Goal: Information Seeking & Learning: Learn about a topic

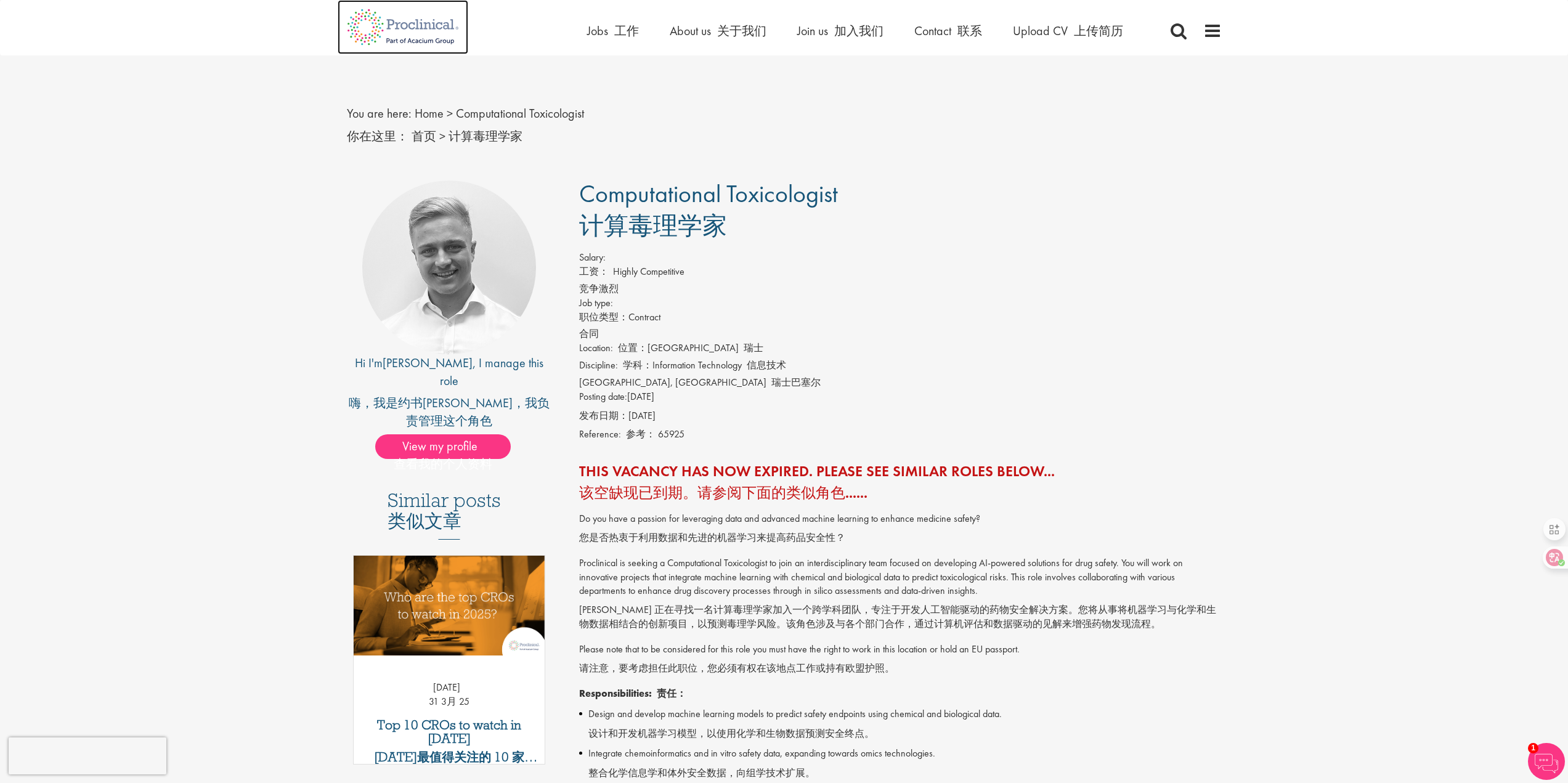
click at [427, 35] on img at bounding box center [403, 27] width 131 height 54
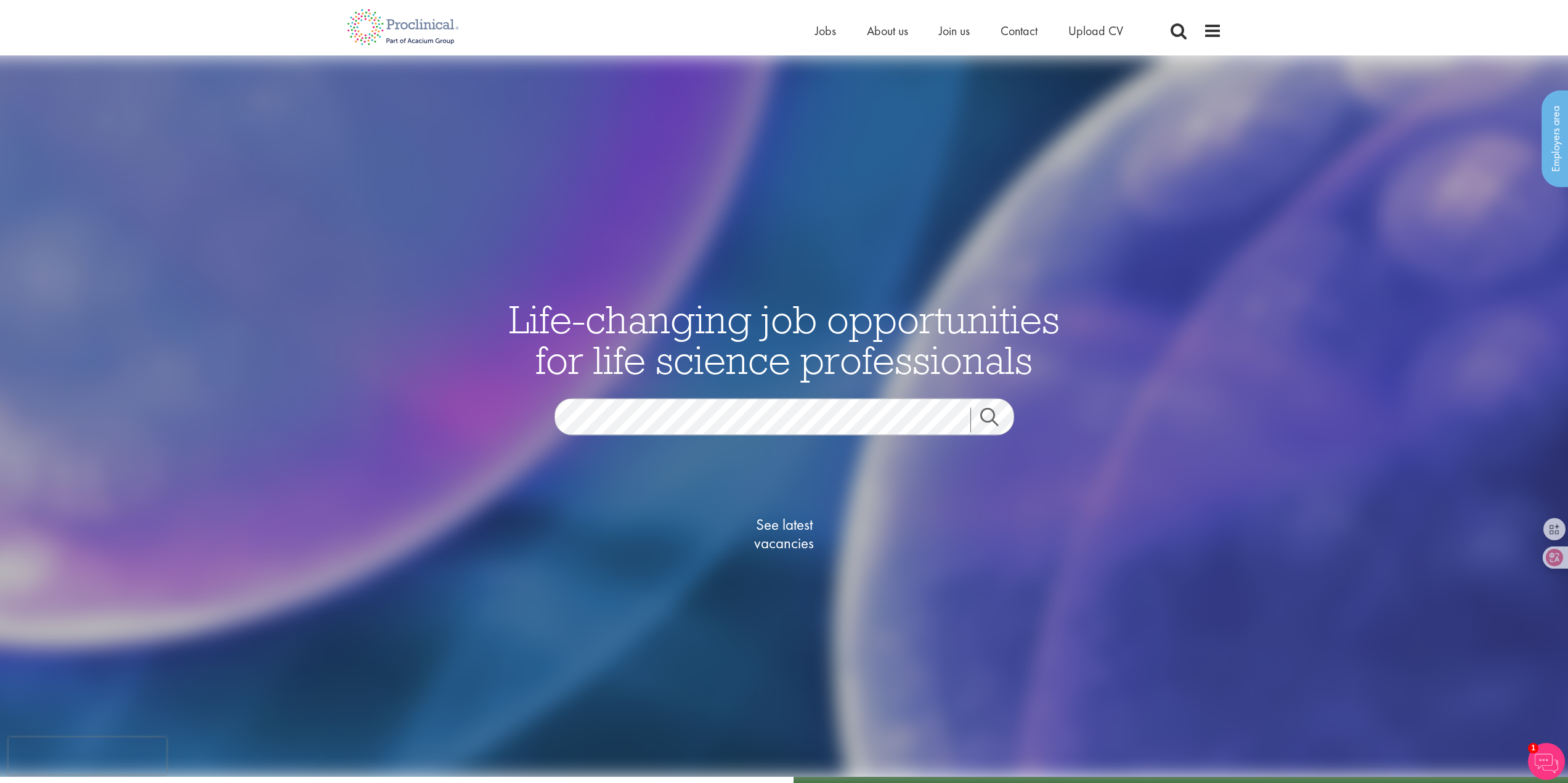
click at [993, 419] on link "Search" at bounding box center [997, 420] width 53 height 25
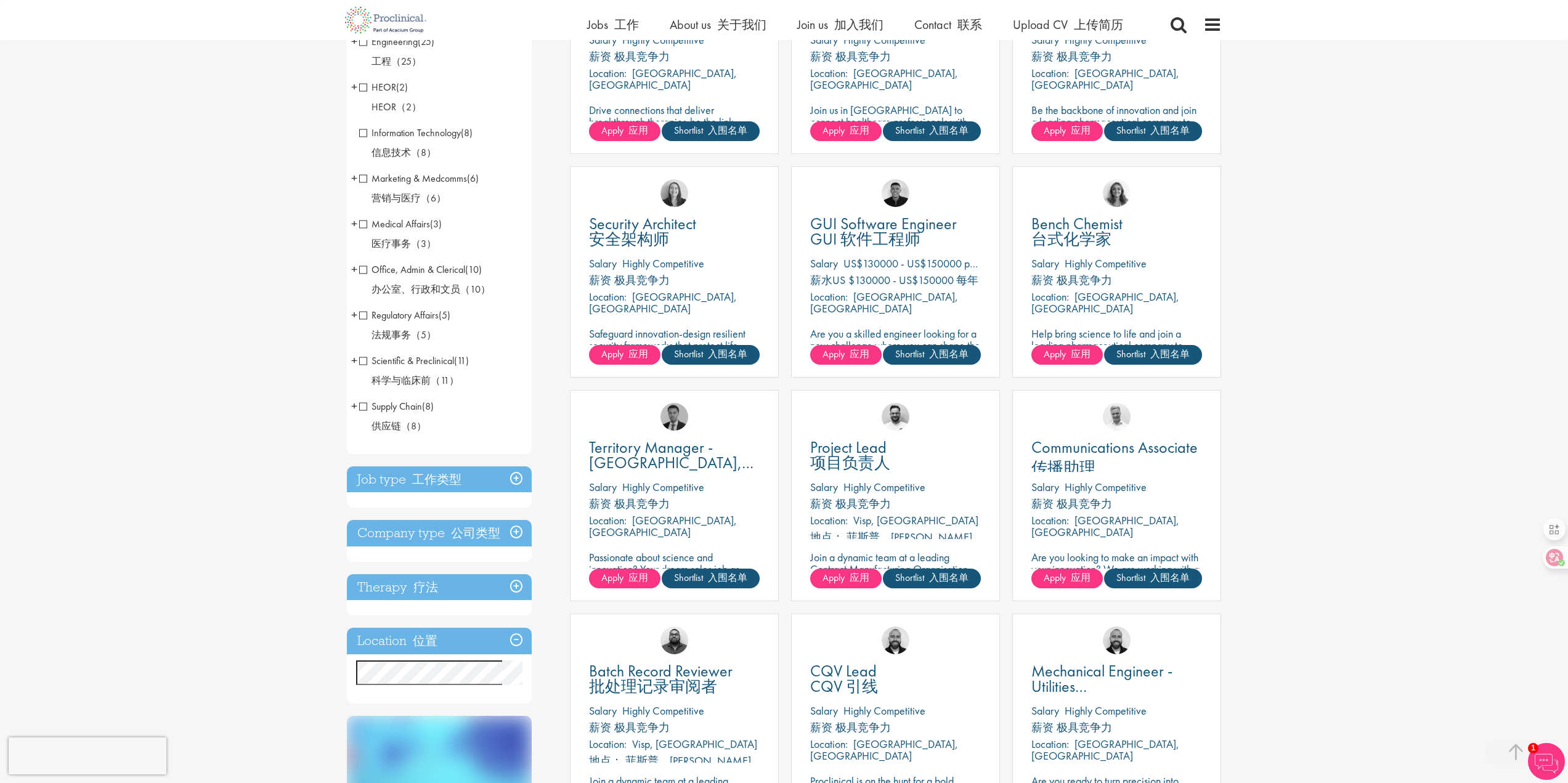
scroll to position [369, 0]
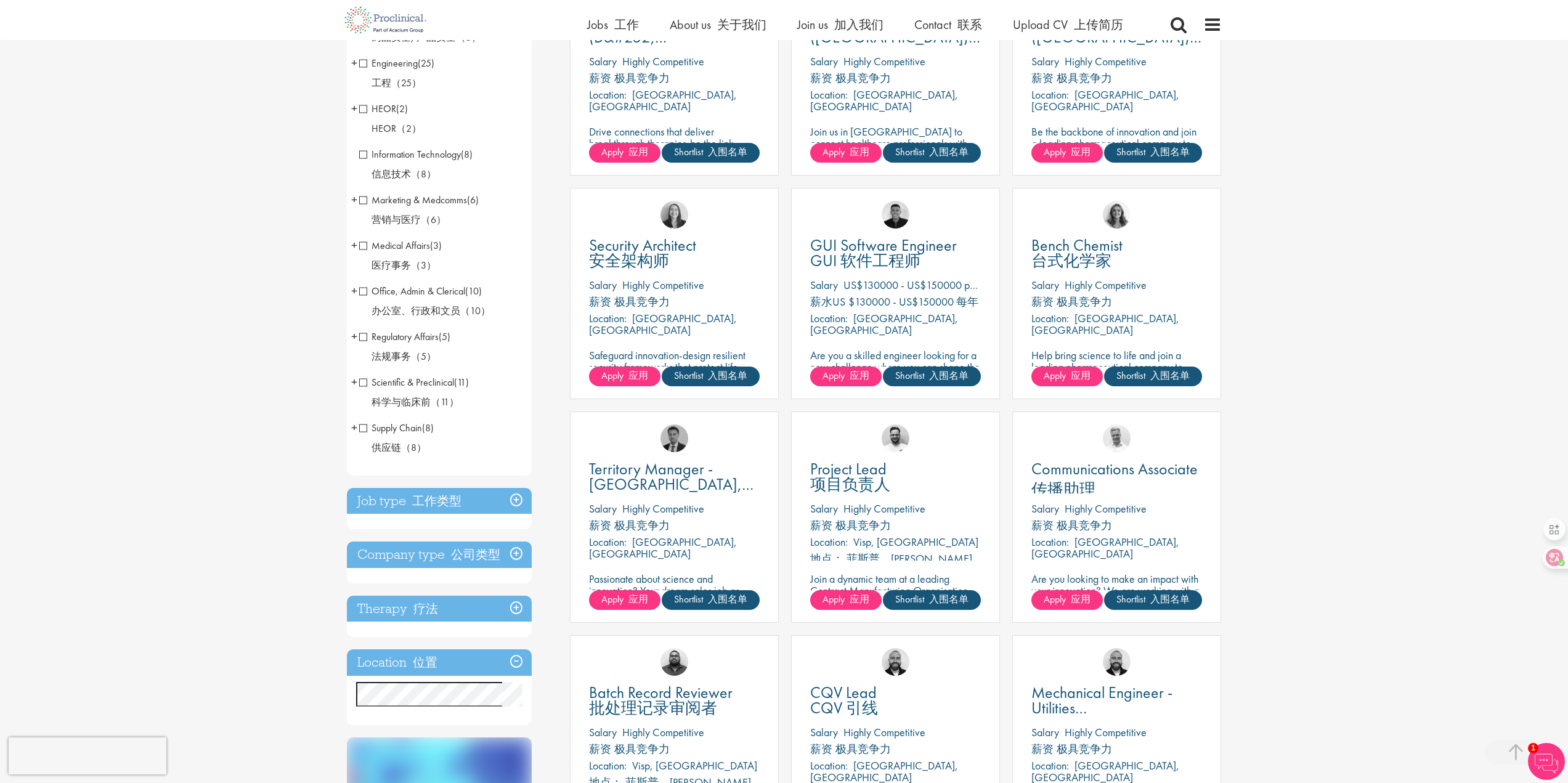
click at [364, 389] on li "Scientific & Preclinical (11) 科学与临床前 （11） - + Senior/Director & VP (1) Analytic…" at bounding box center [440, 395] width 185 height 46
click at [364, 382] on span "Scientific & Preclinical" at bounding box center [406, 382] width 95 height 13
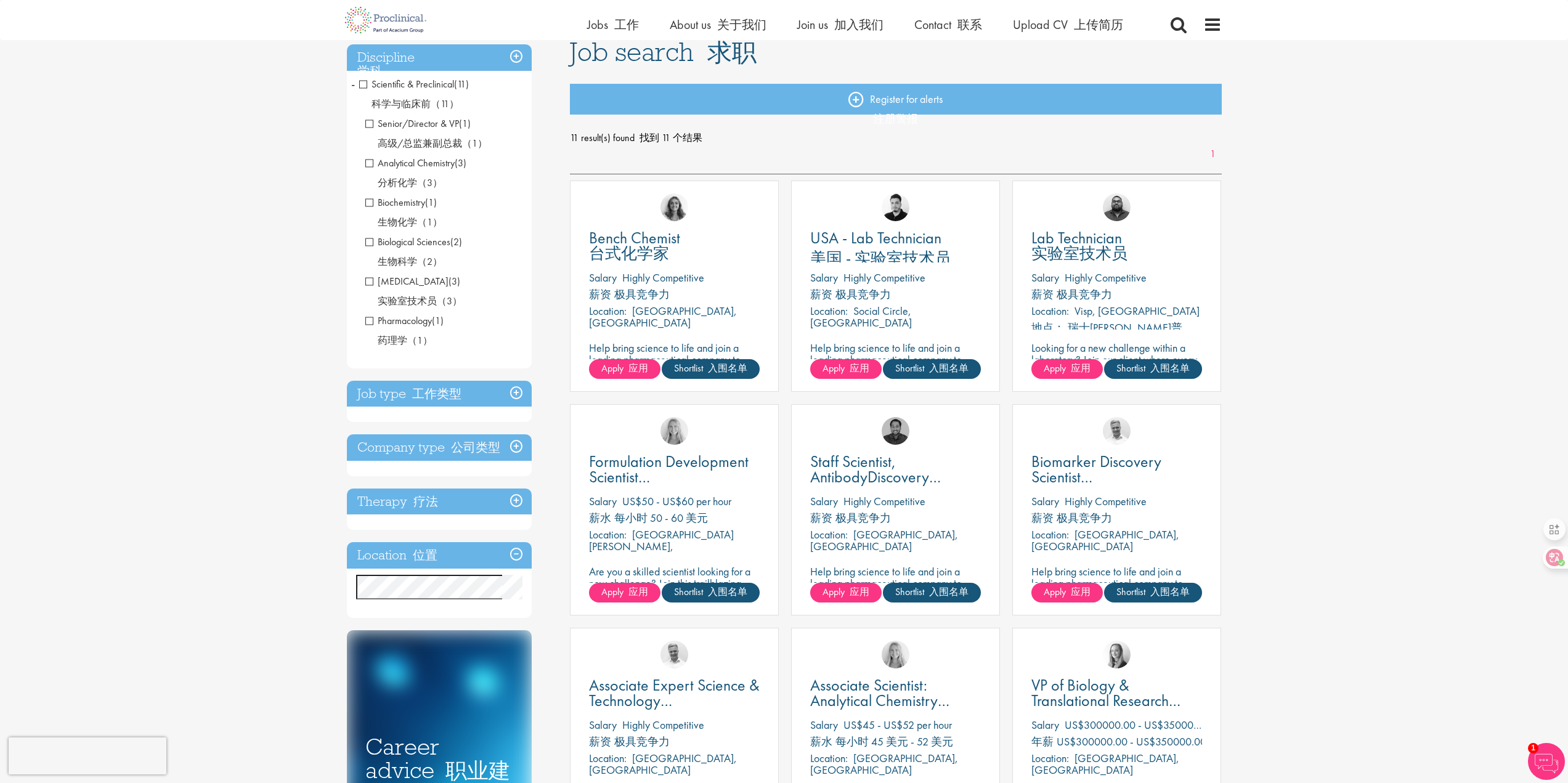
scroll to position [123, 0]
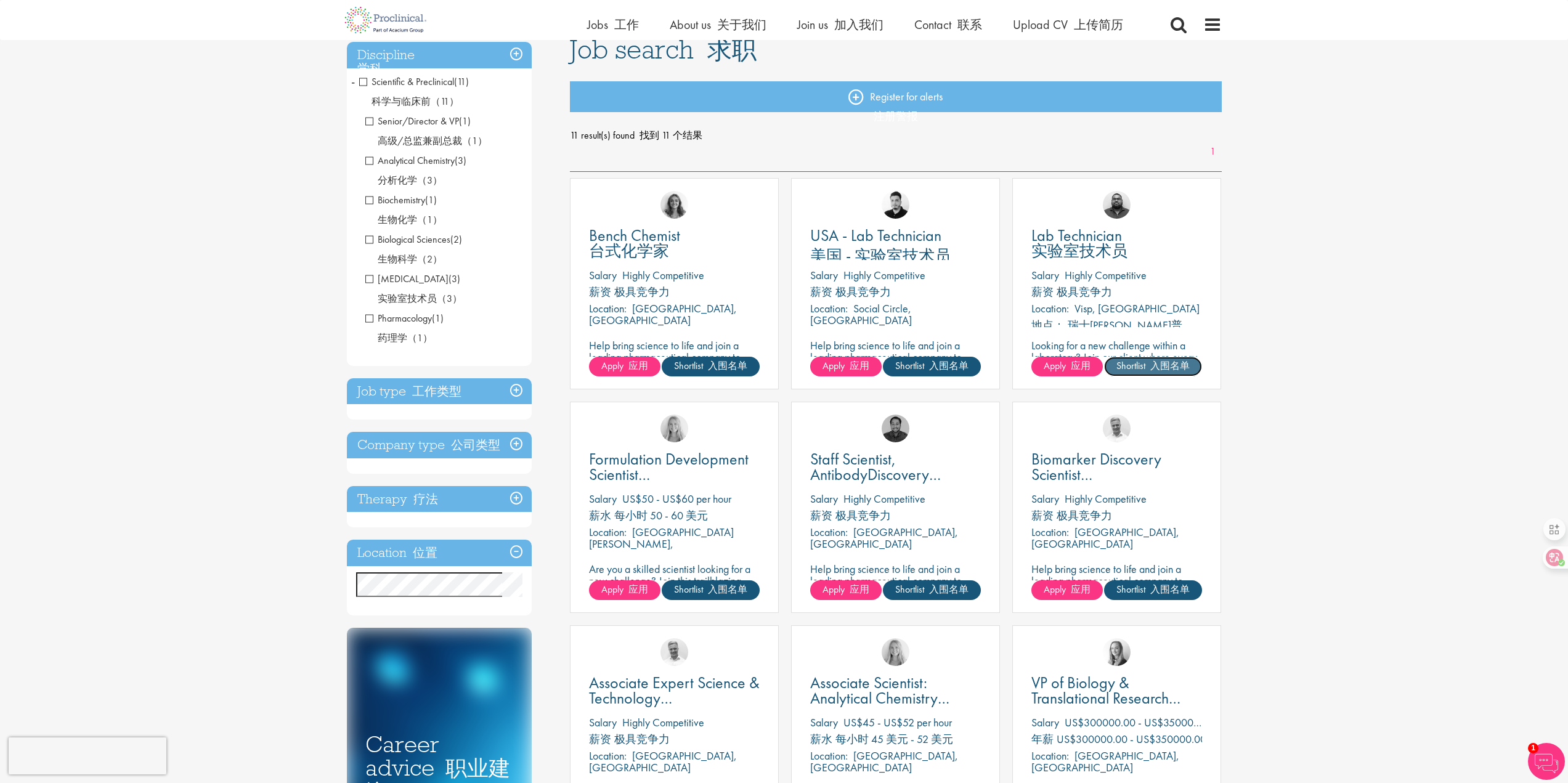
click at [1149, 362] on font at bounding box center [1148, 366] width 5 height 13
click at [470, 395] on h3 "Job type 工作类型" at bounding box center [440, 391] width 185 height 27
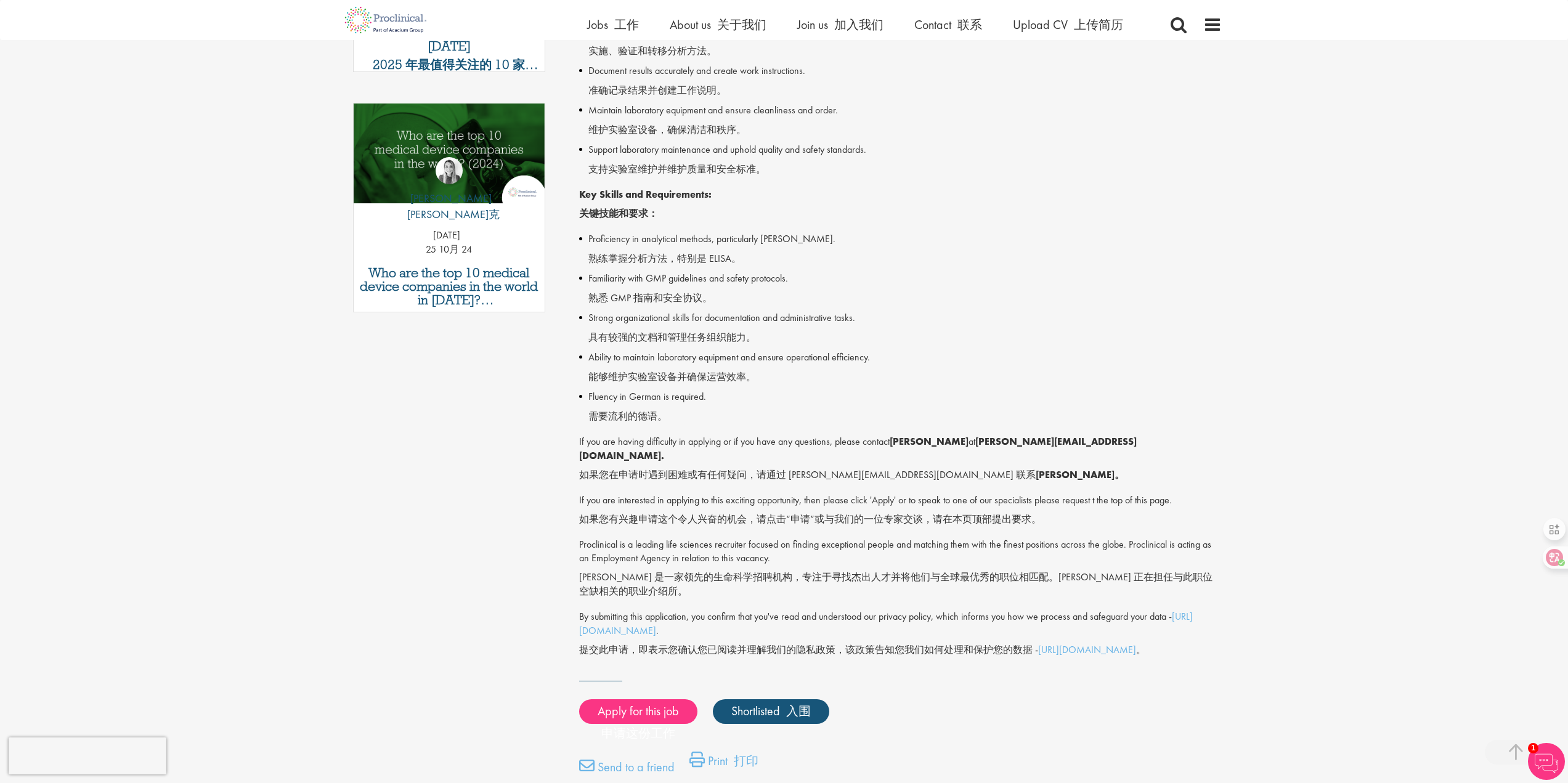
scroll to position [678, 0]
drag, startPoint x: 785, startPoint y: 219, endPoint x: 763, endPoint y: 225, distance: 22.8
click at [763, 231] on li "Proficiency in analytical methods, particularly [PERSON_NAME]. 熟练掌握分析方法，特别是 ELI…" at bounding box center [900, 251] width 643 height 40
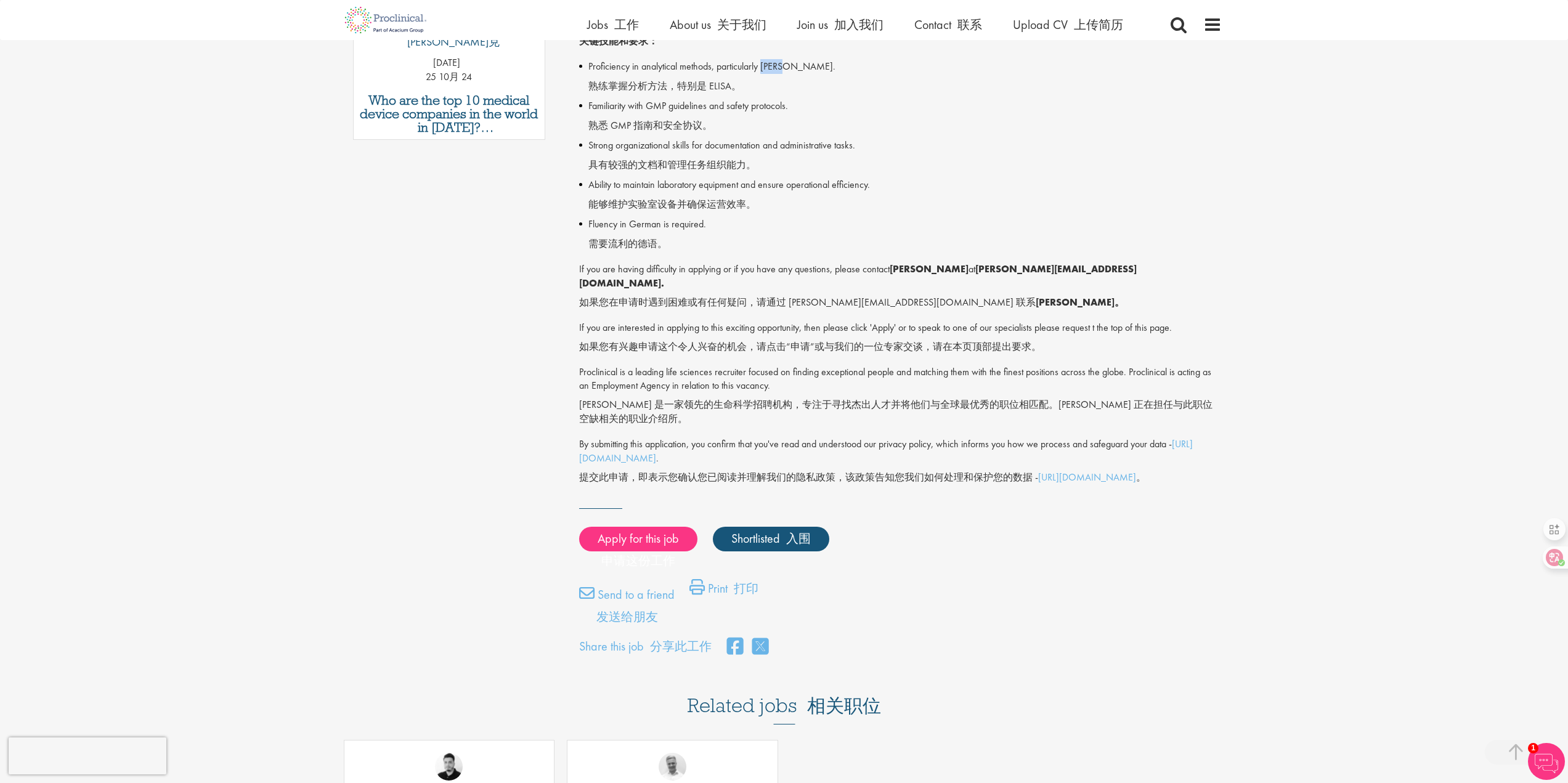
scroll to position [1109, 0]
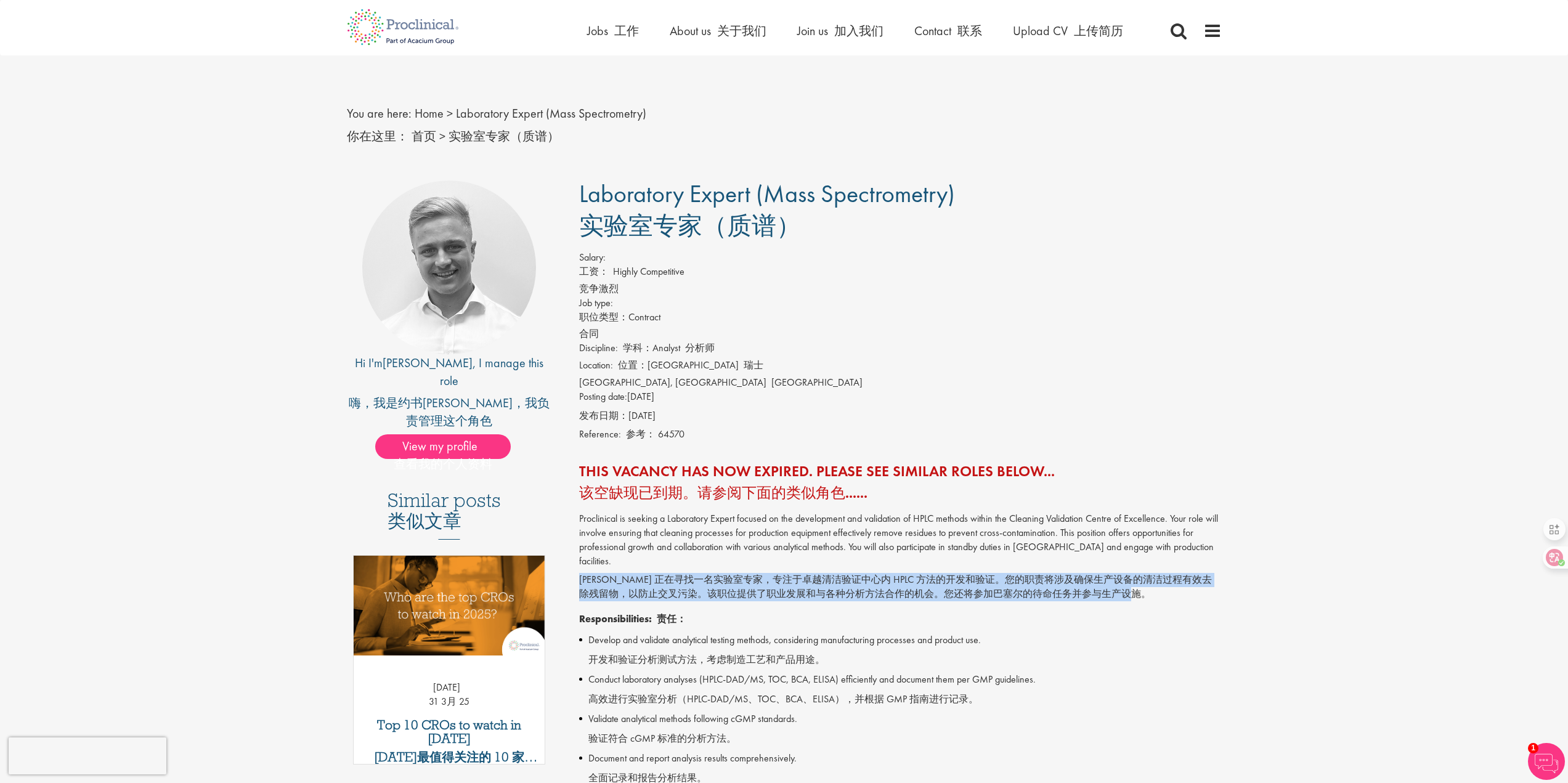
drag, startPoint x: 849, startPoint y: 557, endPoint x: 877, endPoint y: 589, distance: 42.5
click at [877, 589] on p "Proclinical is seeking a Laboratory Expert focused on the development and valid…" at bounding box center [900, 559] width 643 height 94
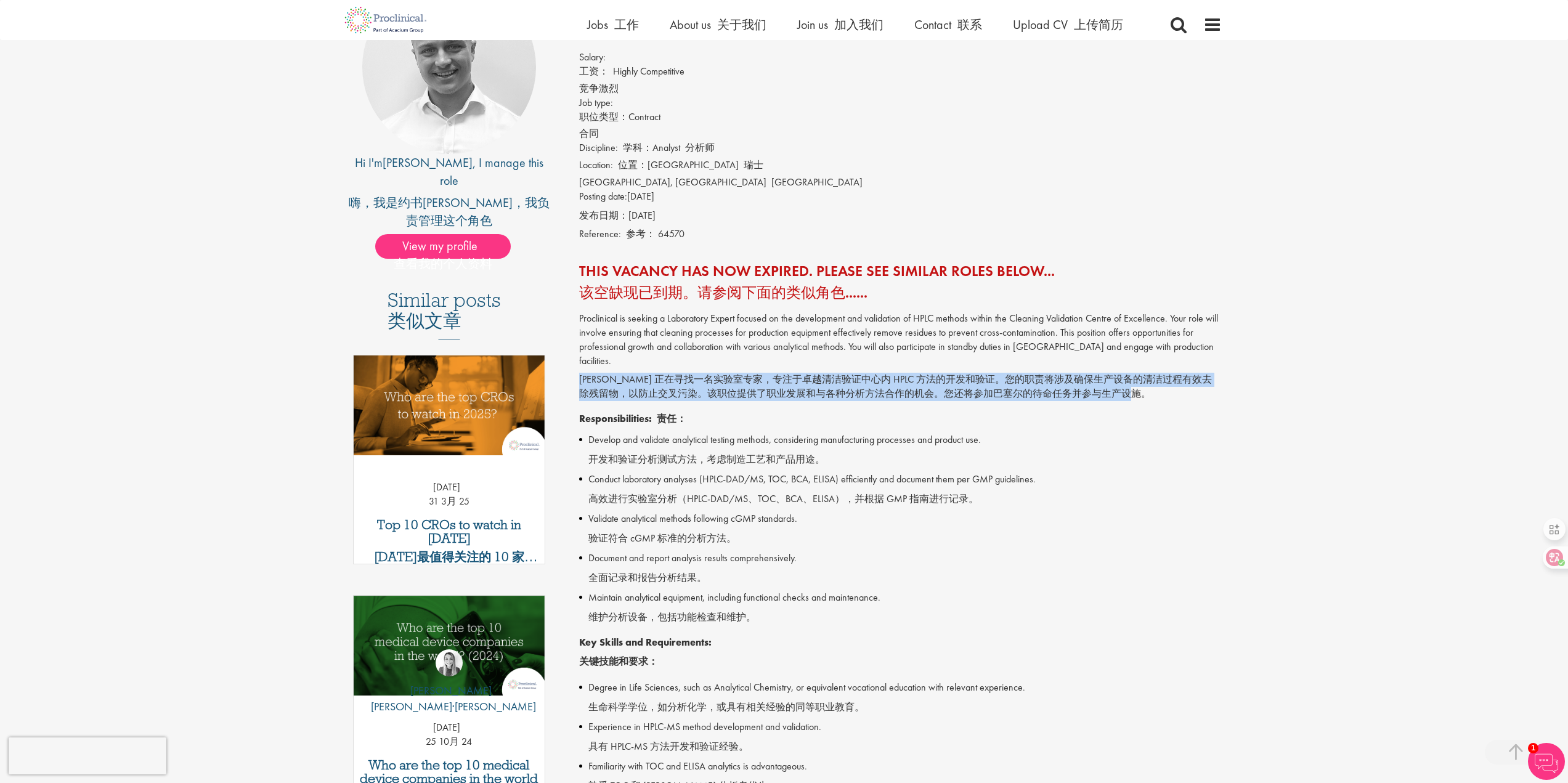
scroll to position [247, 0]
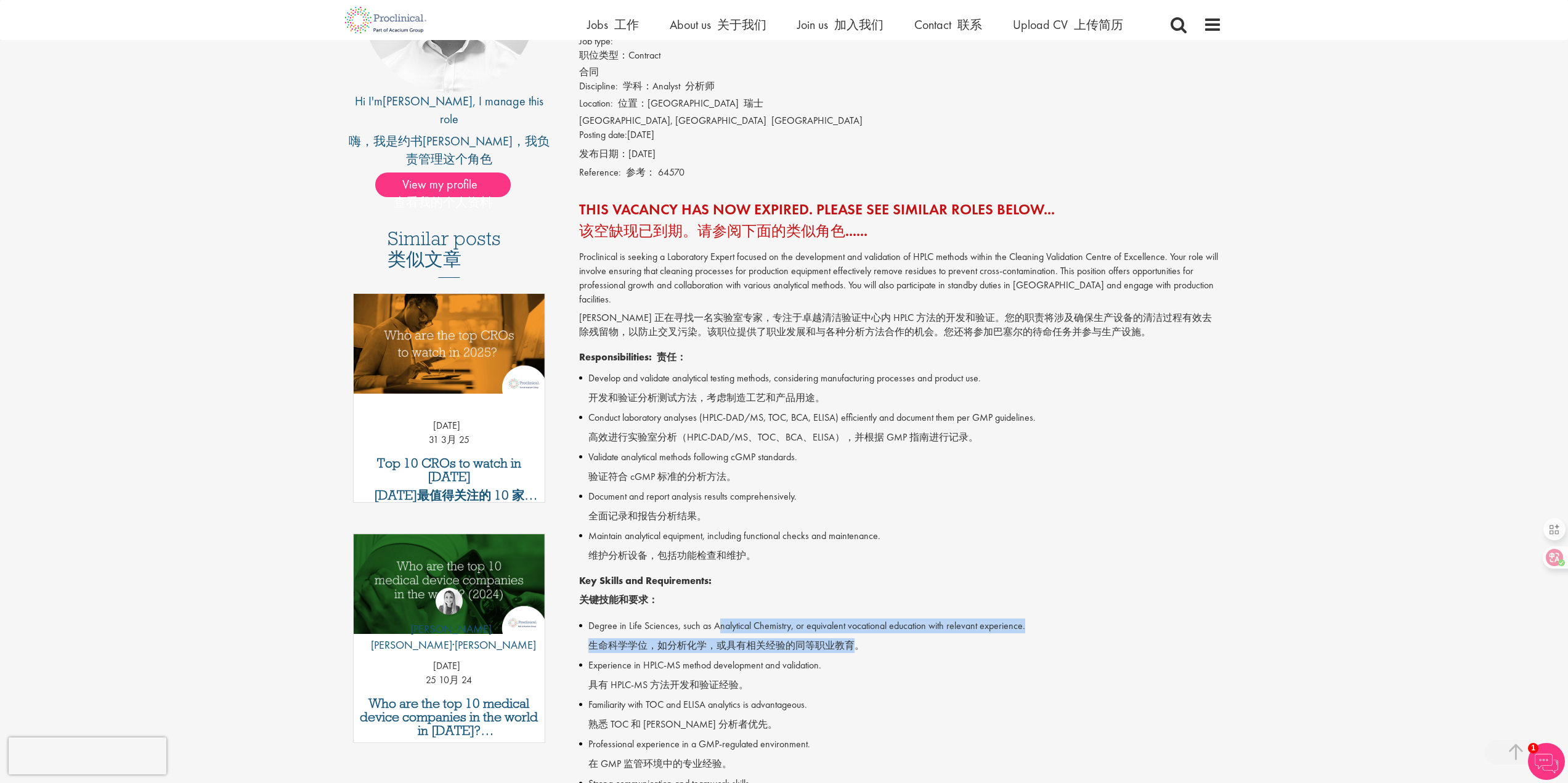
drag, startPoint x: 850, startPoint y: 636, endPoint x: 716, endPoint y: 604, distance: 137.8
click at [716, 619] on li "Degree in Life Sciences, such as Analytical Chemistry, or equivalent vocational…" at bounding box center [900, 638] width 643 height 40
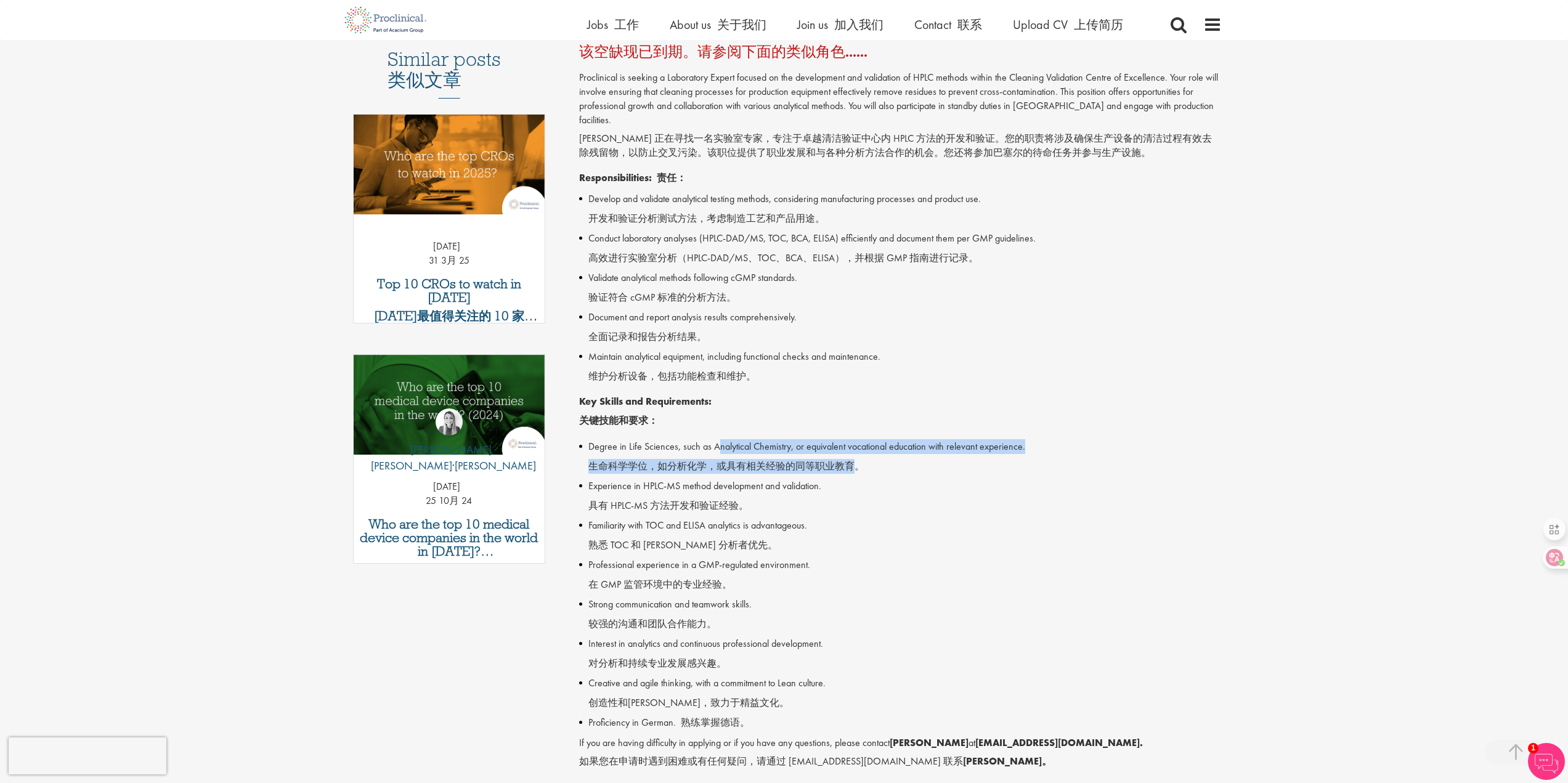
scroll to position [432, 0]
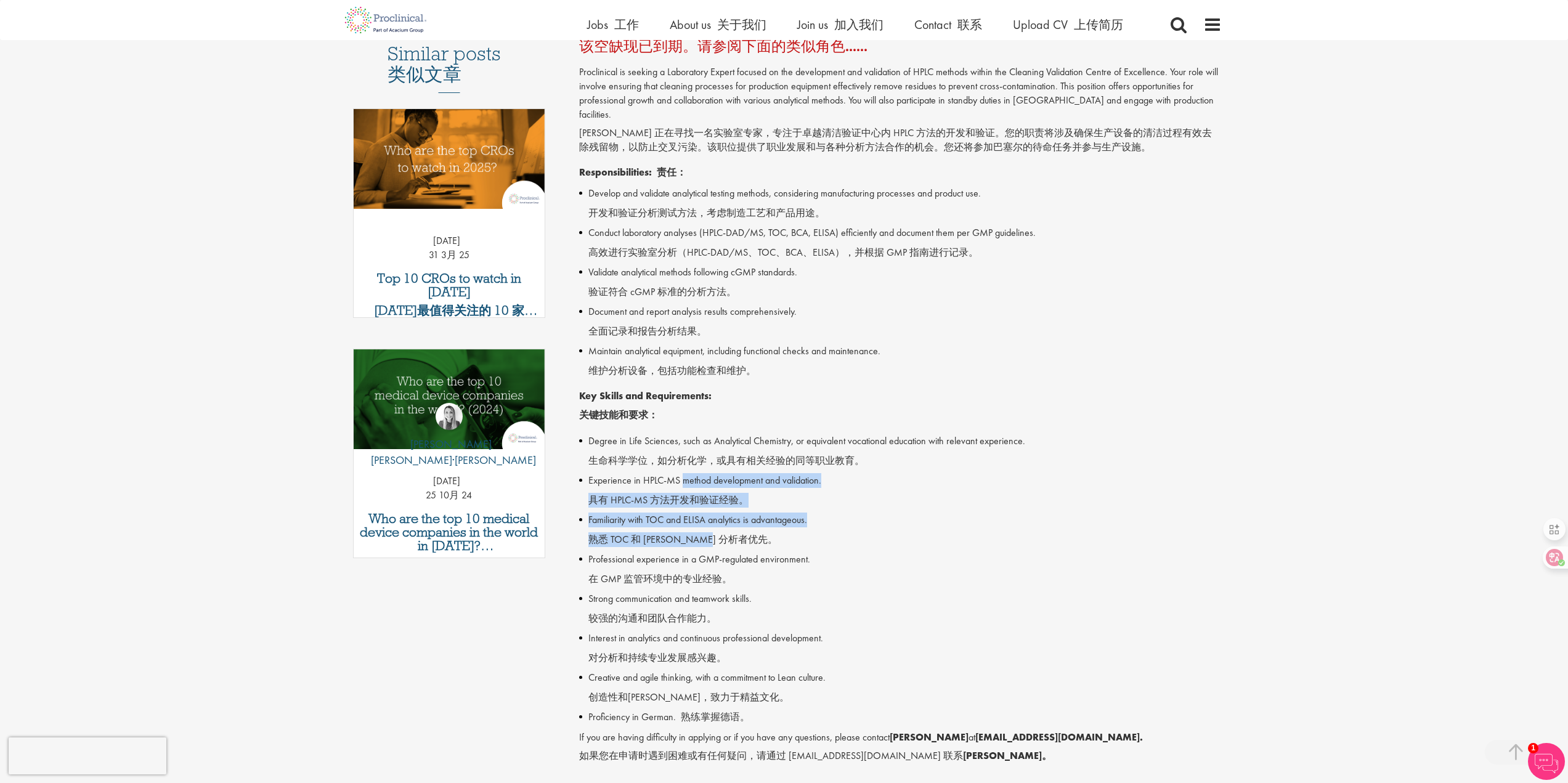
drag, startPoint x: 731, startPoint y: 533, endPoint x: 682, endPoint y: 466, distance: 83.0
click at [682, 466] on ul "Degree in Life Sciences, such as Analytical Chemistry, or equivalent vocational…" at bounding box center [900, 579] width 643 height 291
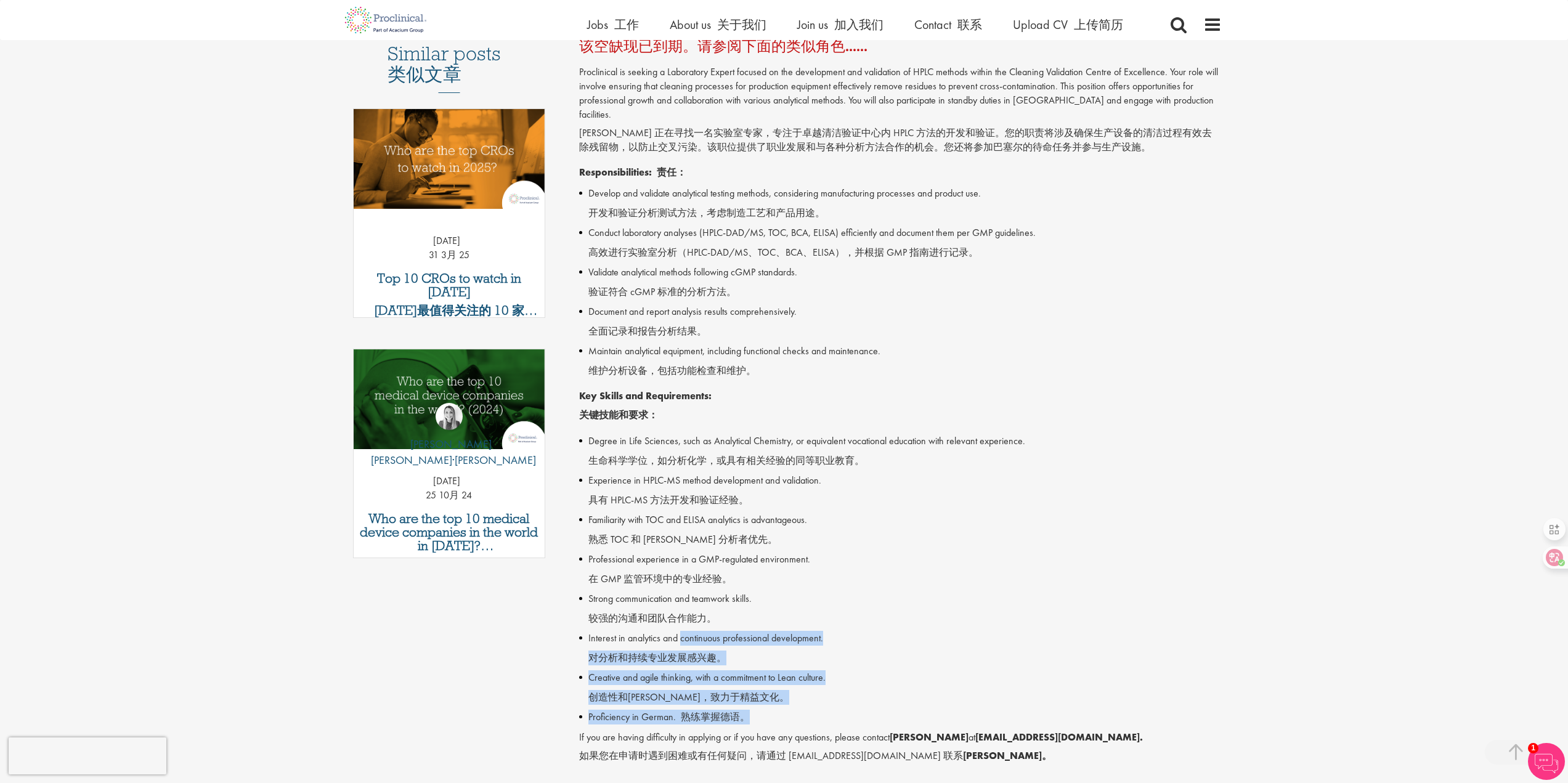
drag, startPoint x: 758, startPoint y: 701, endPoint x: 679, endPoint y: 605, distance: 124.3
click at [679, 621] on ul "Degree in Life Sciences, such as Analytical Chemistry, or equivalent vocational…" at bounding box center [900, 579] width 643 height 291
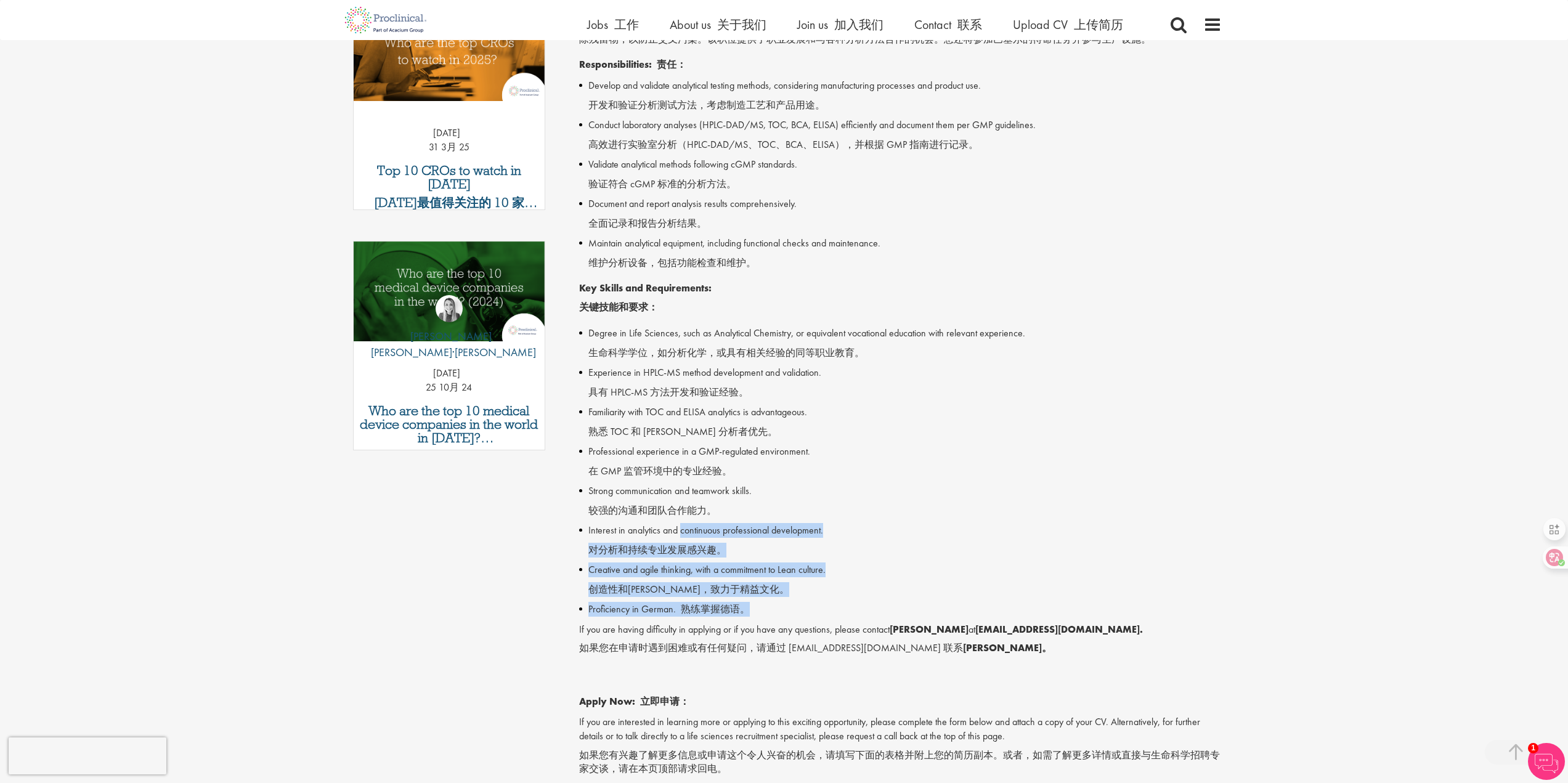
scroll to position [678, 0]
